Goal: Transaction & Acquisition: Purchase product/service

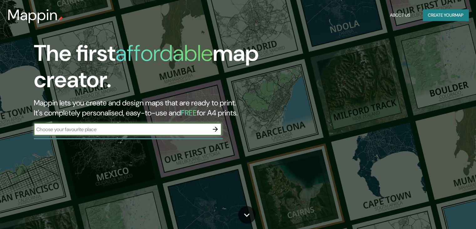
click at [94, 133] on input "text" at bounding box center [121, 129] width 175 height 7
type input "chichen itza"
click at [216, 128] on icon "button" at bounding box center [216, 129] width 8 height 8
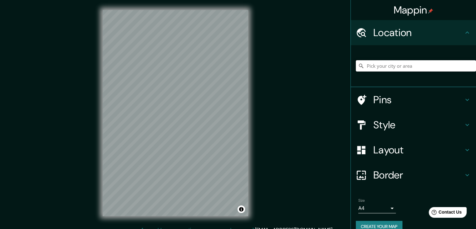
click at [382, 68] on input "Pick your city or area" at bounding box center [416, 65] width 120 height 11
type input "Pasaje Chichen Itza, [GEOGRAPHIC_DATA], [GEOGRAPHIC_DATA] 9250000, [GEOGRAPHIC_…"
click at [470, 65] on icon "Clear" at bounding box center [472, 66] width 4 height 4
type input "[PERSON_NAME], 6922 [GEOGRAPHIC_DATA], [GEOGRAPHIC_DATA]"
click at [470, 66] on icon "Clear" at bounding box center [472, 66] width 4 height 4
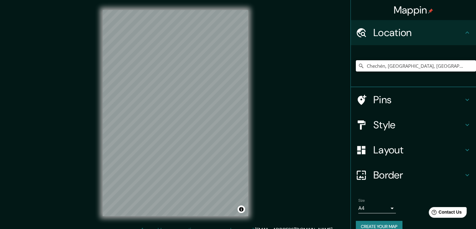
type input "Chechén, [GEOGRAPHIC_DATA], [GEOGRAPHIC_DATA], [GEOGRAPHIC_DATA]"
